Goal: Task Accomplishment & Management: Use online tool/utility

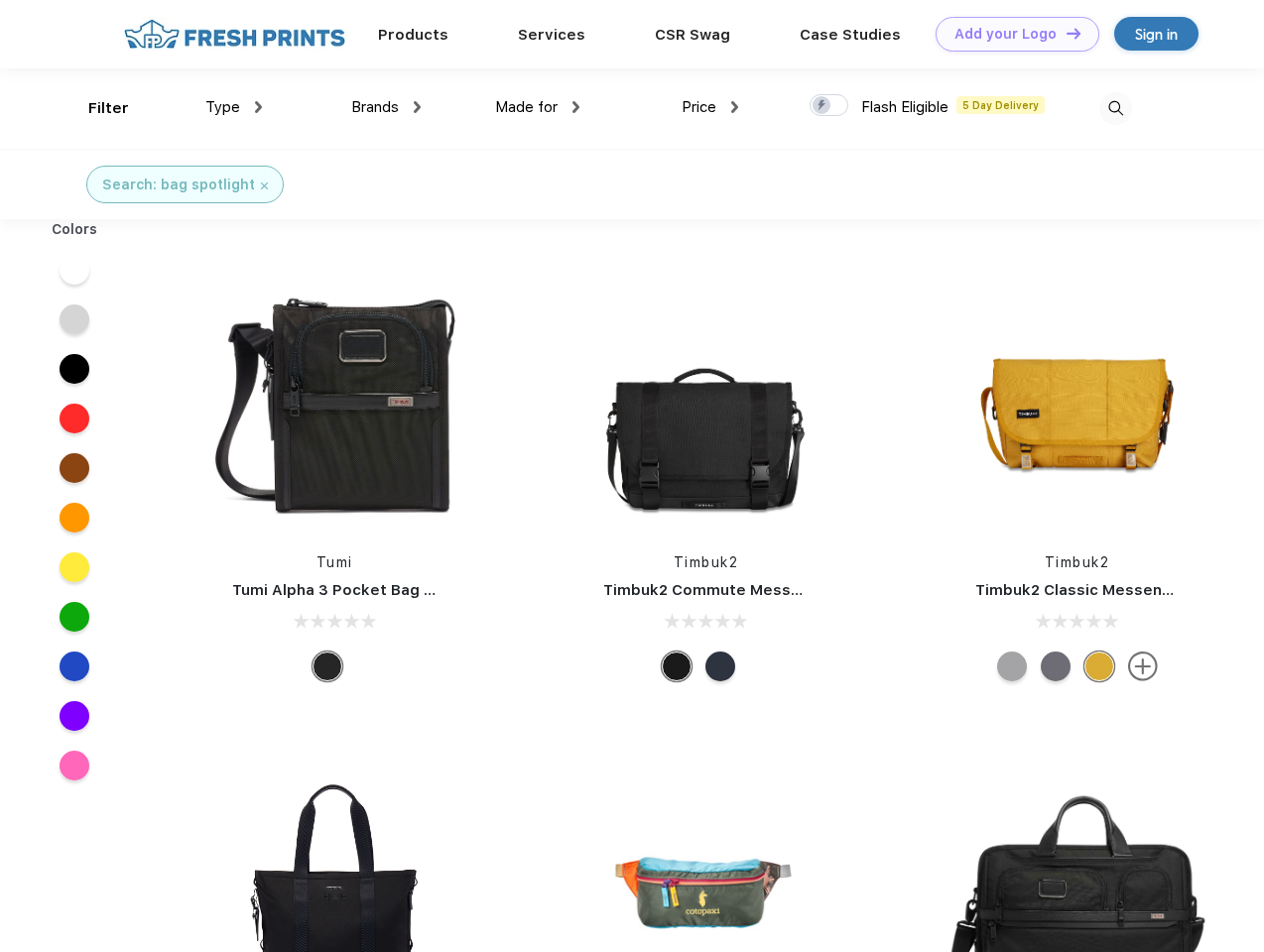
click at [1010, 34] on link "Add your Logo Design Tool" at bounding box center [1017, 34] width 164 height 35
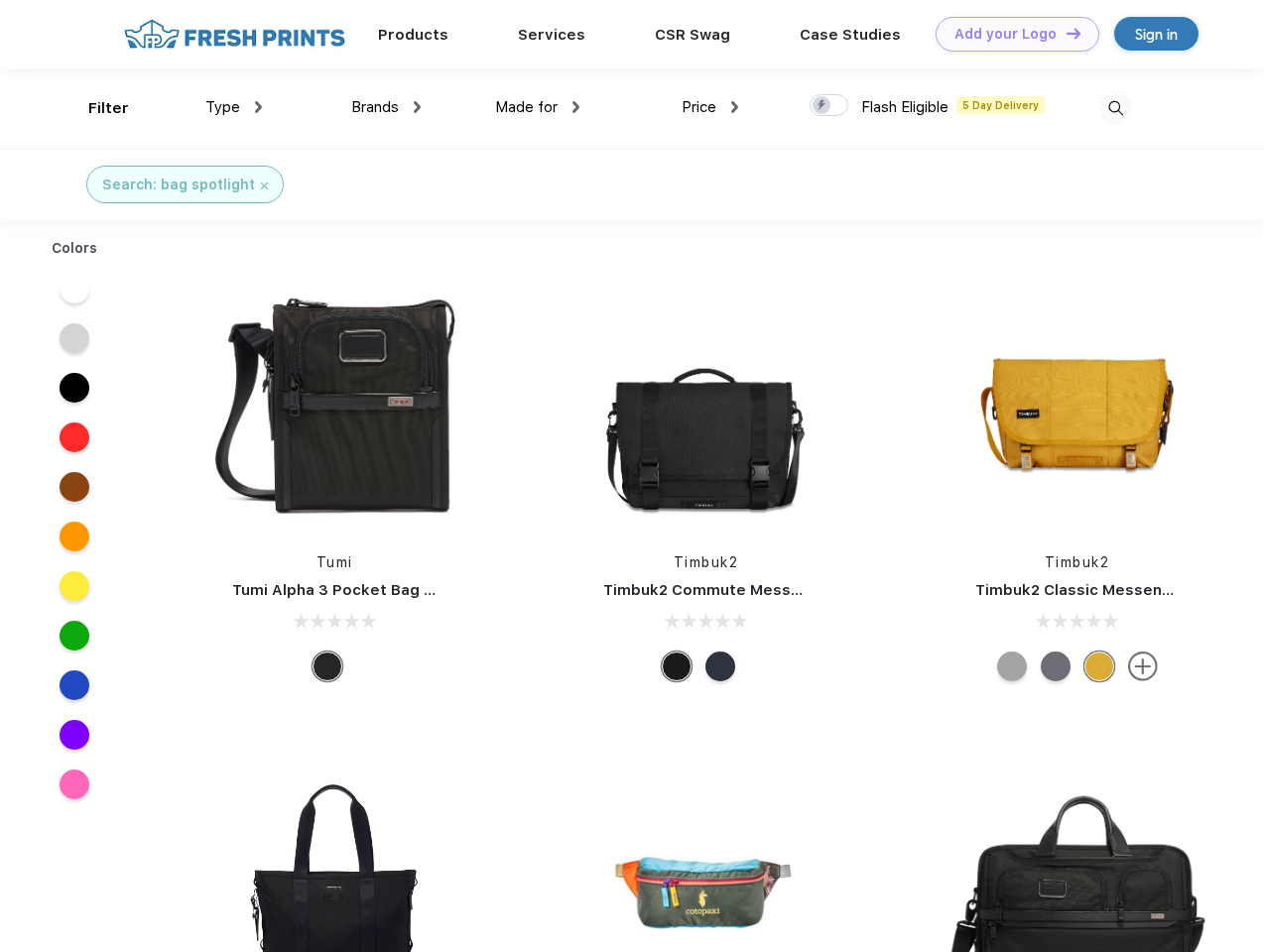
click at [0, 0] on div "Design Tool" at bounding box center [0, 0] width 0 height 0
click at [1064, 33] on link "Add your Logo Design Tool" at bounding box center [1017, 34] width 164 height 35
click at [95, 108] on div "Filter" at bounding box center [108, 108] width 41 height 23
click at [234, 107] on span "Type" at bounding box center [222, 107] width 35 height 18
click at [386, 107] on span "Brands" at bounding box center [375, 107] width 48 height 18
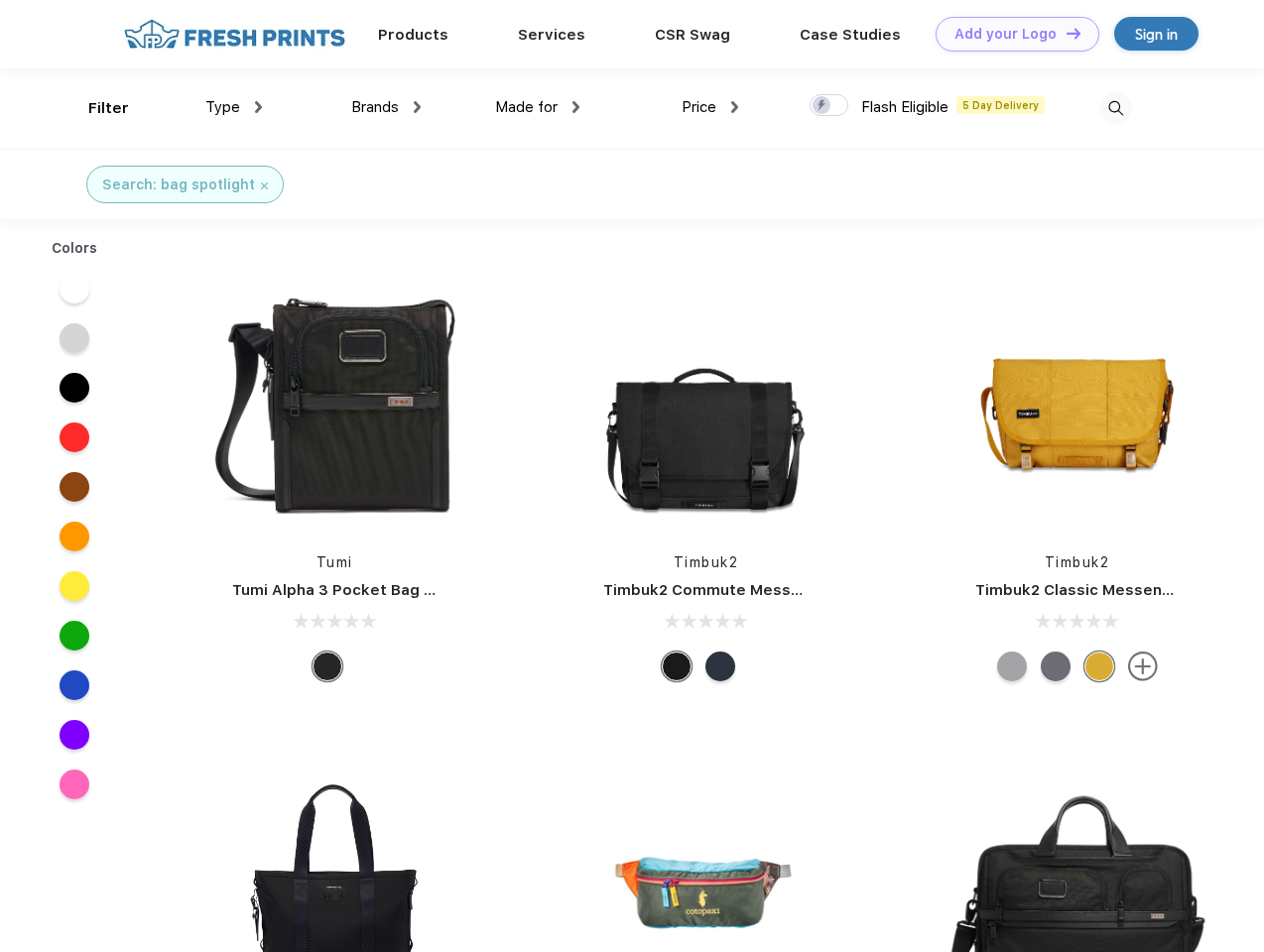
click at [537, 107] on span "Made for" at bounding box center [525, 107] width 63 height 18
click at [710, 107] on span "Price" at bounding box center [698, 107] width 35 height 18
click at [829, 106] on div at bounding box center [828, 105] width 39 height 22
click at [822, 106] on input "checkbox" at bounding box center [815, 99] width 13 height 13
click at [1115, 108] on img at bounding box center [1115, 108] width 33 height 33
